Goal: Task Accomplishment & Management: Complete application form

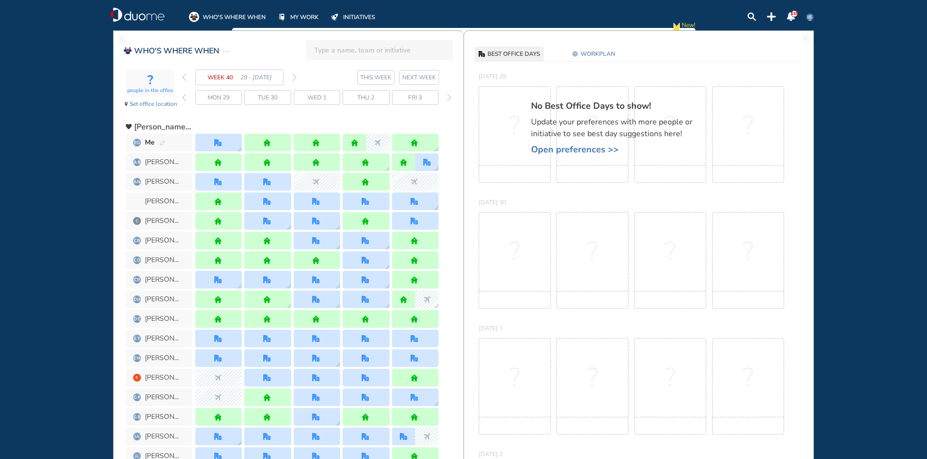
click at [590, 54] on span "WORKPLAN" at bounding box center [597, 54] width 35 height 10
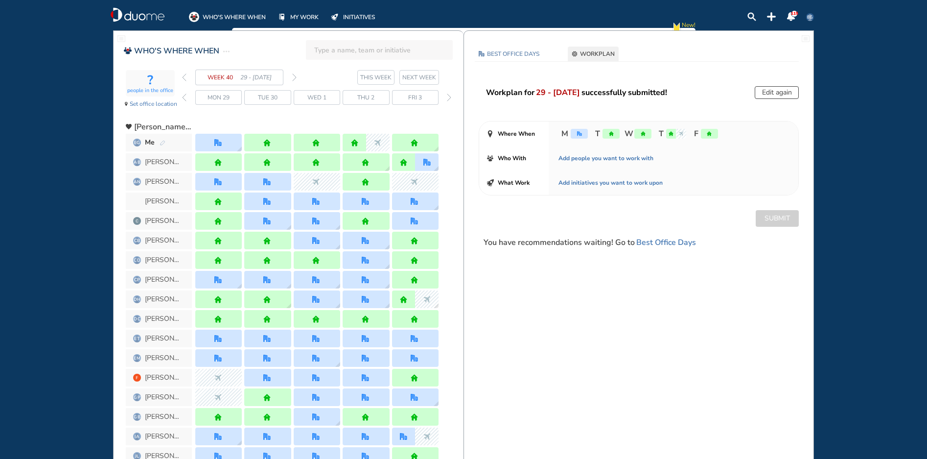
click at [778, 89] on button "Edit again" at bounding box center [777, 92] width 44 height 13
click at [774, 98] on button "Edit again" at bounding box center [777, 92] width 44 height 13
click at [769, 94] on button "Edit again" at bounding box center [777, 92] width 44 height 13
click at [766, 93] on button "Edit again" at bounding box center [777, 92] width 44 height 13
click at [583, 137] on div "office" at bounding box center [579, 134] width 17 height 10
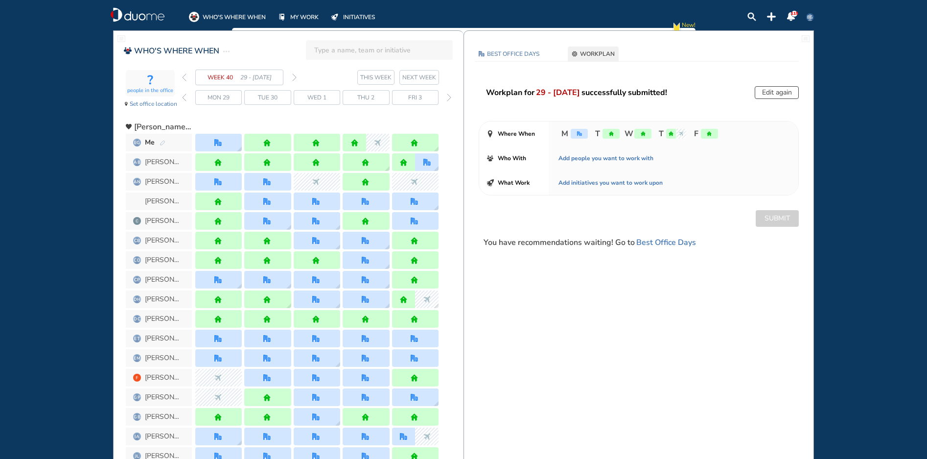
click at [579, 137] on div "office" at bounding box center [579, 134] width 17 height 10
click at [778, 93] on button "Edit again" at bounding box center [777, 92] width 44 height 13
click at [777, 92] on button "Edit again" at bounding box center [777, 92] width 44 height 13
click at [775, 93] on button "Edit again" at bounding box center [777, 92] width 44 height 13
click at [576, 140] on div "M T W T F" at bounding box center [674, 133] width 250 height 24
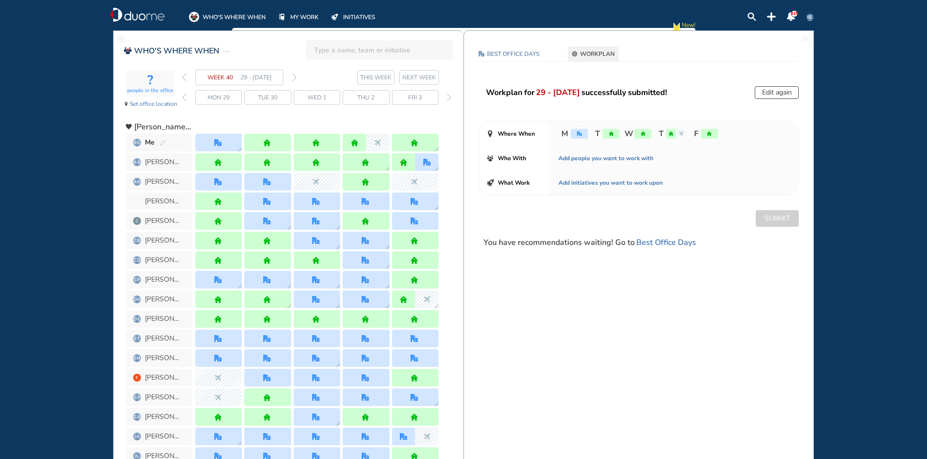
drag, startPoint x: 218, startPoint y: 142, endPoint x: 301, endPoint y: 145, distance: 82.8
click at [218, 142] on img "office" at bounding box center [217, 142] width 7 height 7
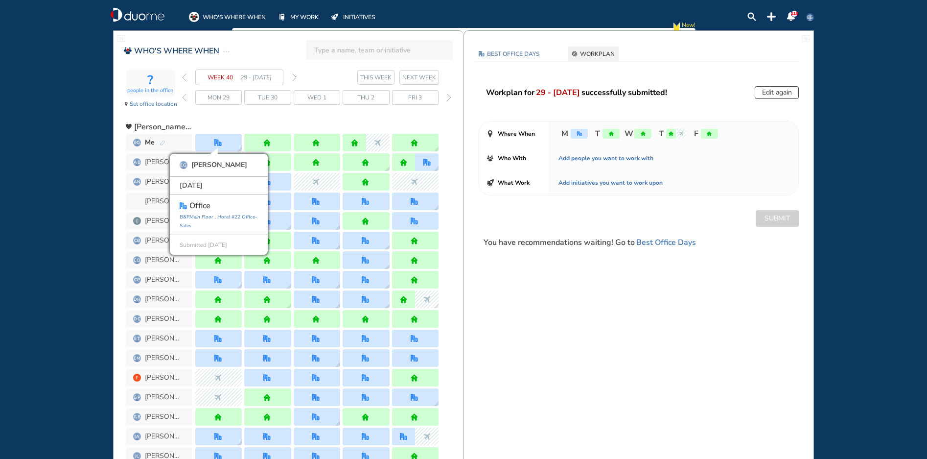
click at [292, 74] on div "WEEK 40 29 - [DATE]" at bounding box center [239, 77] width 115 height 16
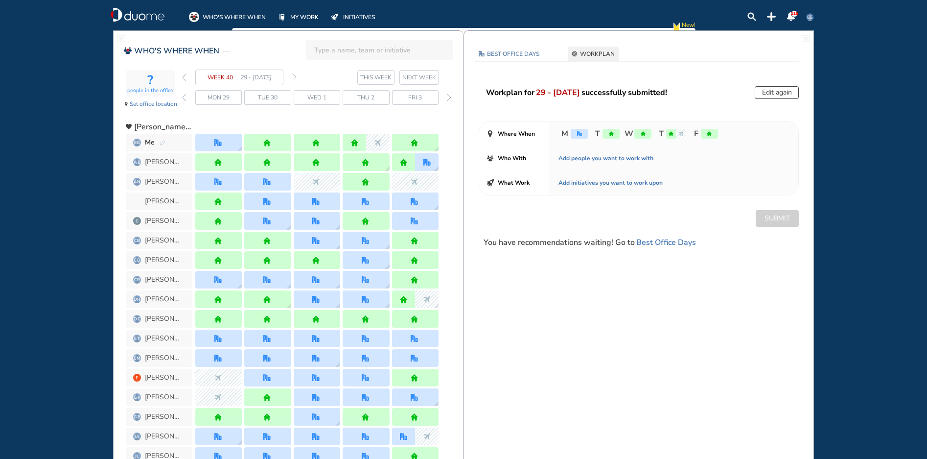
click at [295, 78] on img "forward week" at bounding box center [294, 77] width 4 height 8
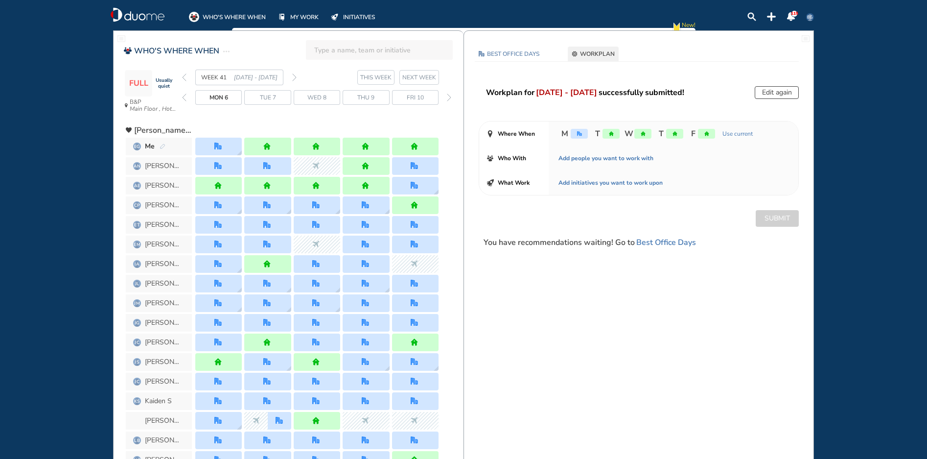
click at [784, 95] on button "Edit again" at bounding box center [777, 92] width 44 height 13
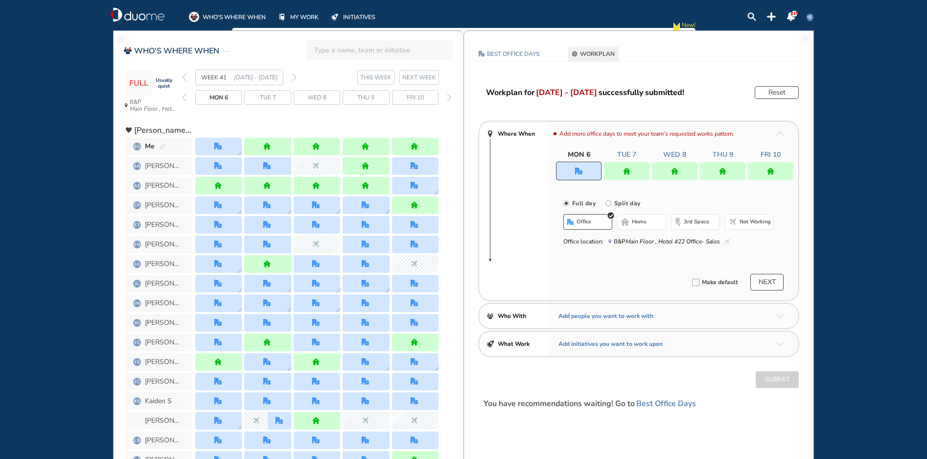
click at [577, 175] on div at bounding box center [579, 170] width 46 height 19
click at [726, 241] on img "cross-thin-blue" at bounding box center [727, 241] width 5 height 5
click at [646, 223] on span "home" at bounding box center [639, 222] width 15 height 8
click at [784, 379] on button "Submit" at bounding box center [777, 379] width 43 height 17
